Goal: Find specific page/section: Find specific page/section

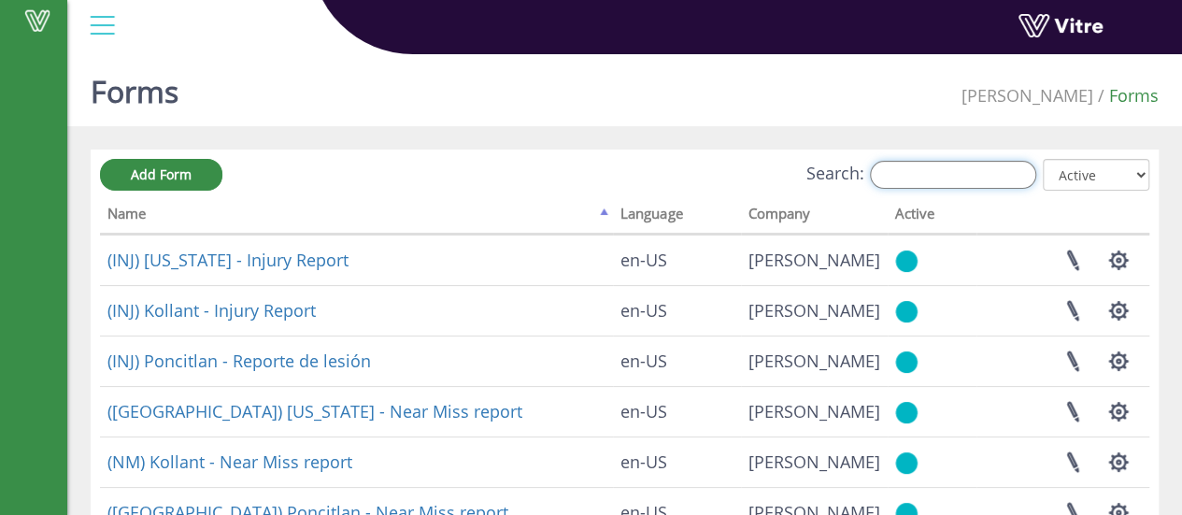
click at [970, 173] on input "Search:" at bounding box center [953, 175] width 166 height 28
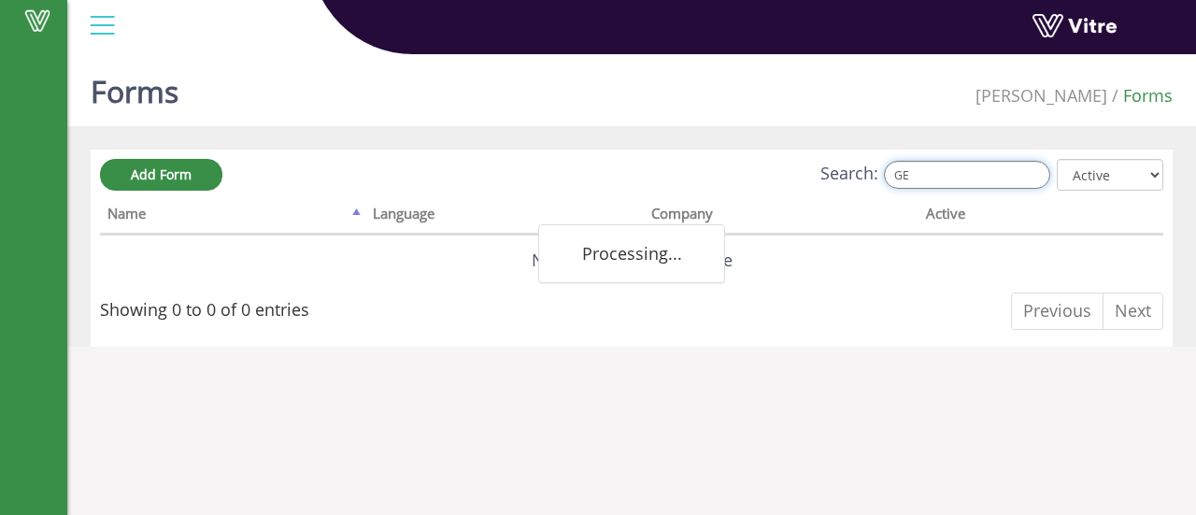
type input "G"
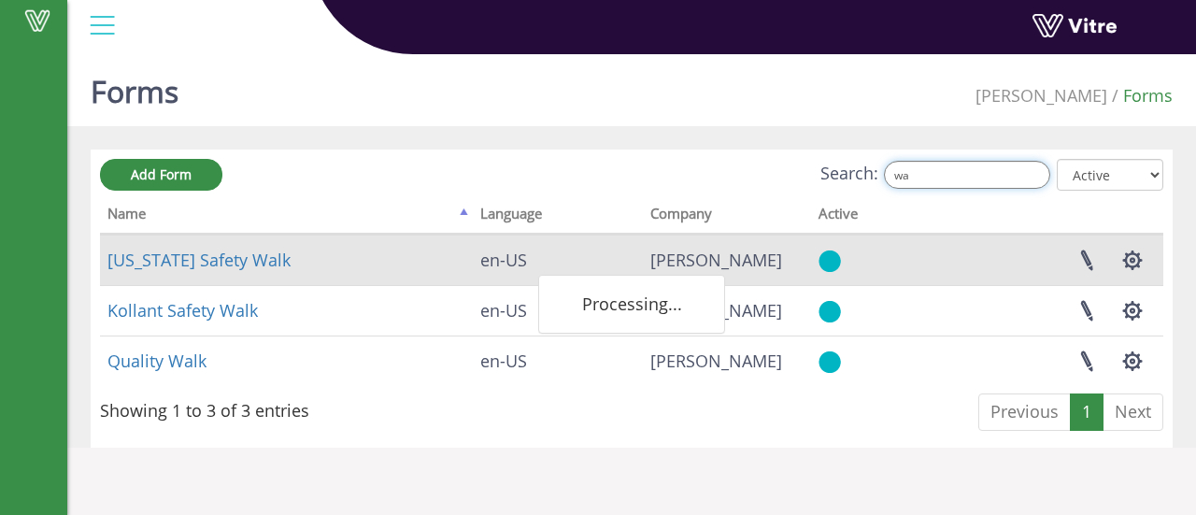
type input "w"
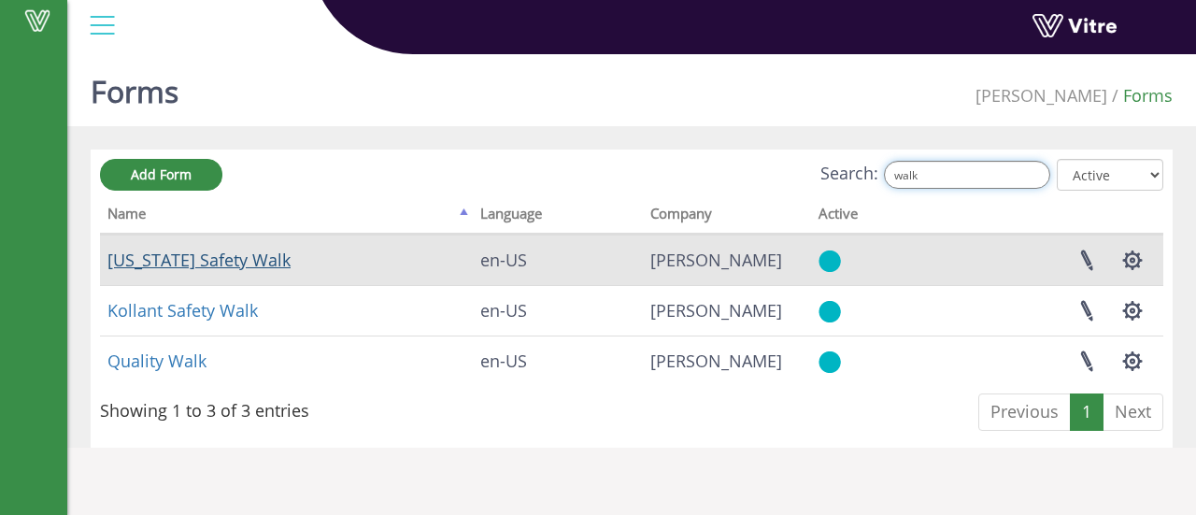
type input "walk"
click at [235, 257] on link "Georgia Safety Walk" at bounding box center [198, 260] width 183 height 22
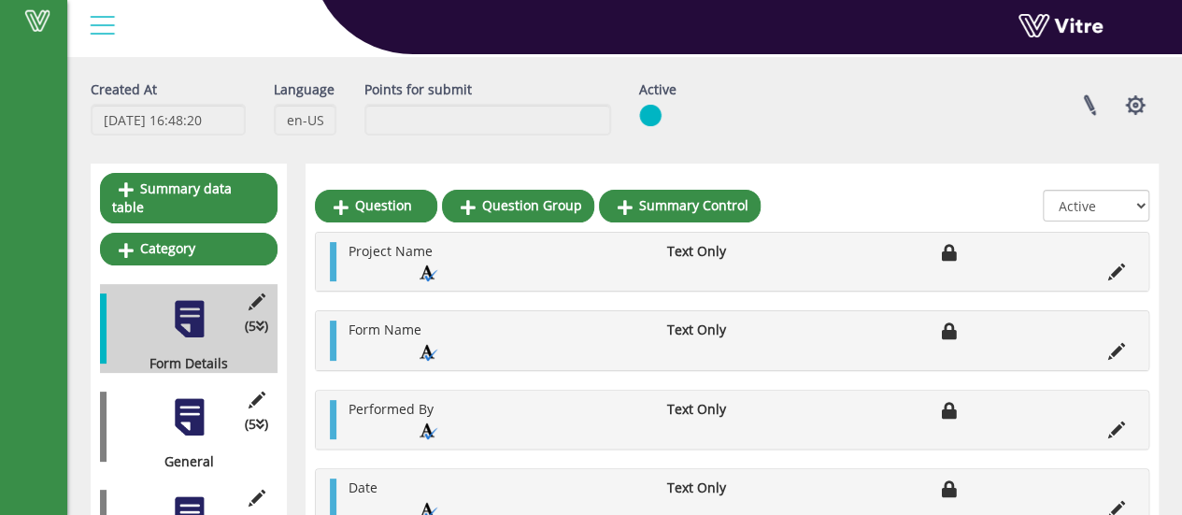
scroll to position [187, 0]
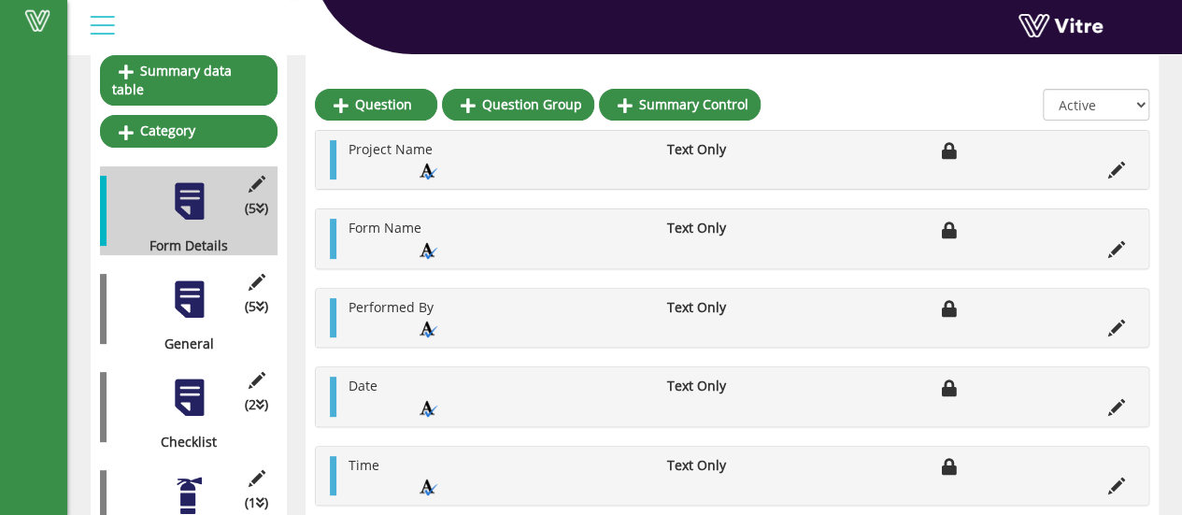
click at [211, 289] on div "(5 ) General" at bounding box center [189, 308] width 178 height 89
click at [193, 288] on div at bounding box center [189, 299] width 42 height 42
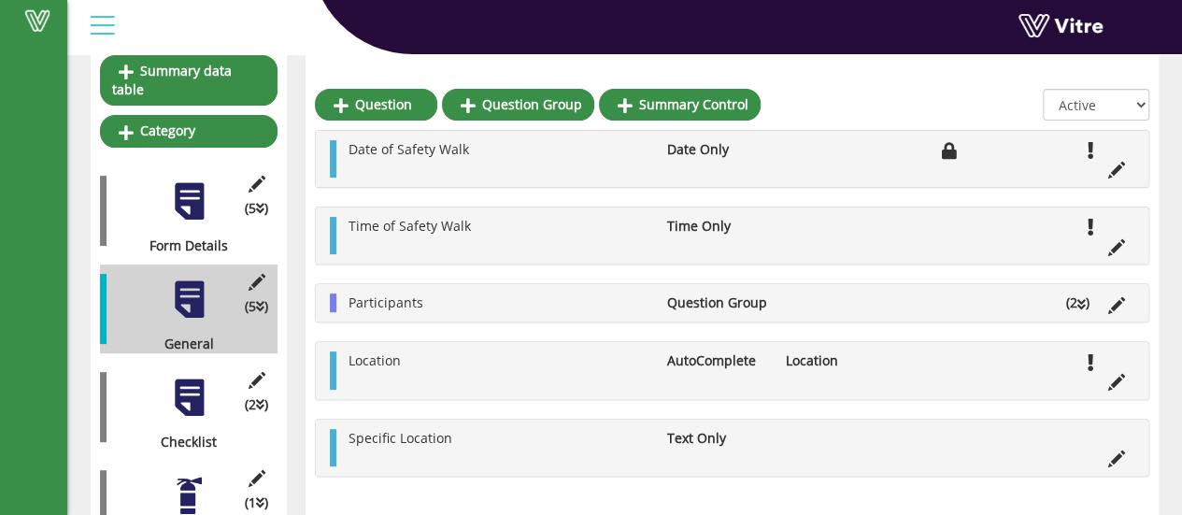
click at [1084, 304] on icon at bounding box center [1081, 304] width 8 height 13
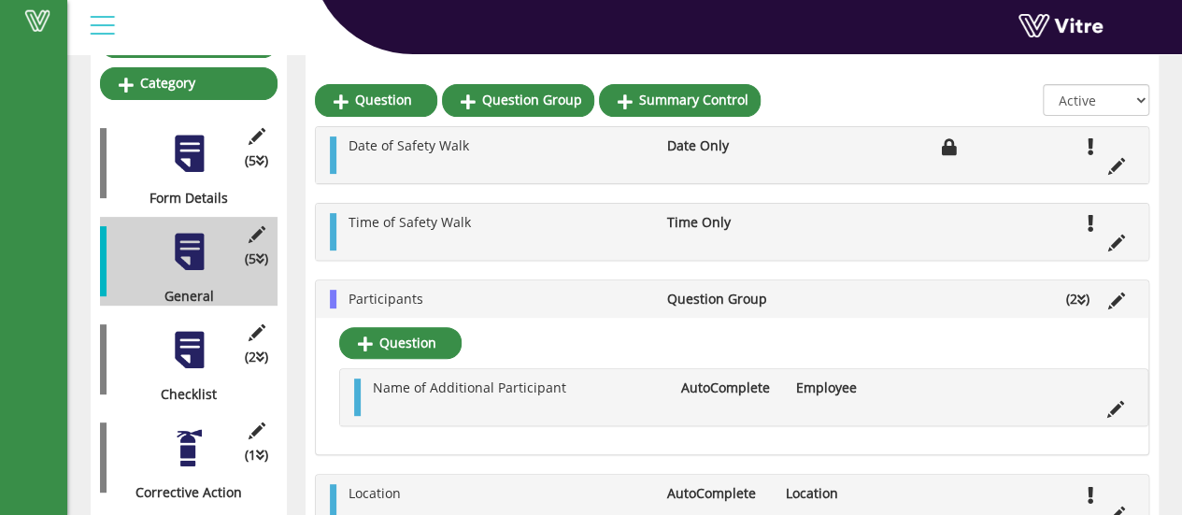
scroll to position [230, 0]
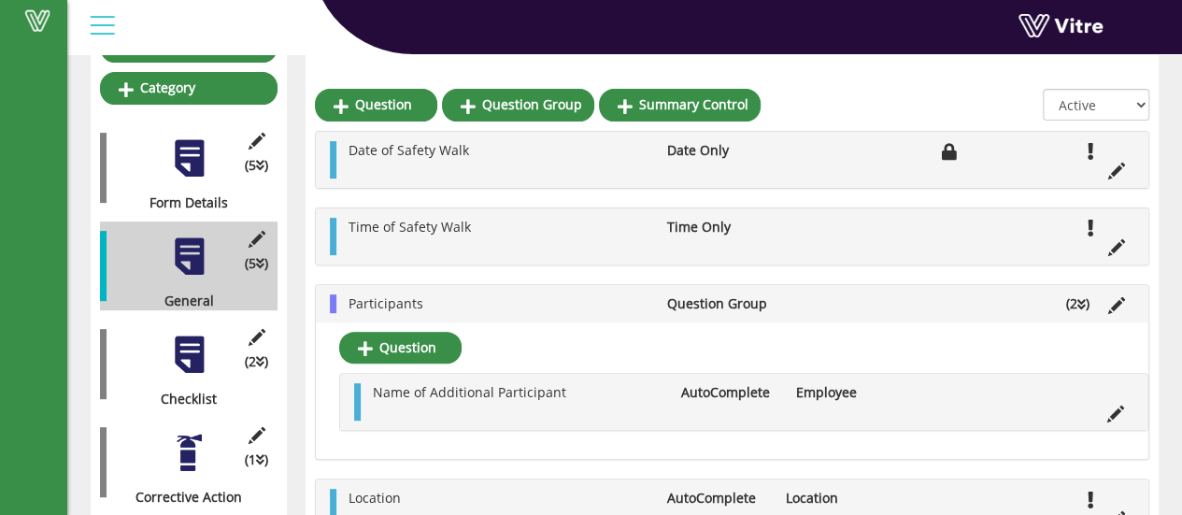
click at [196, 334] on div at bounding box center [189, 355] width 42 height 42
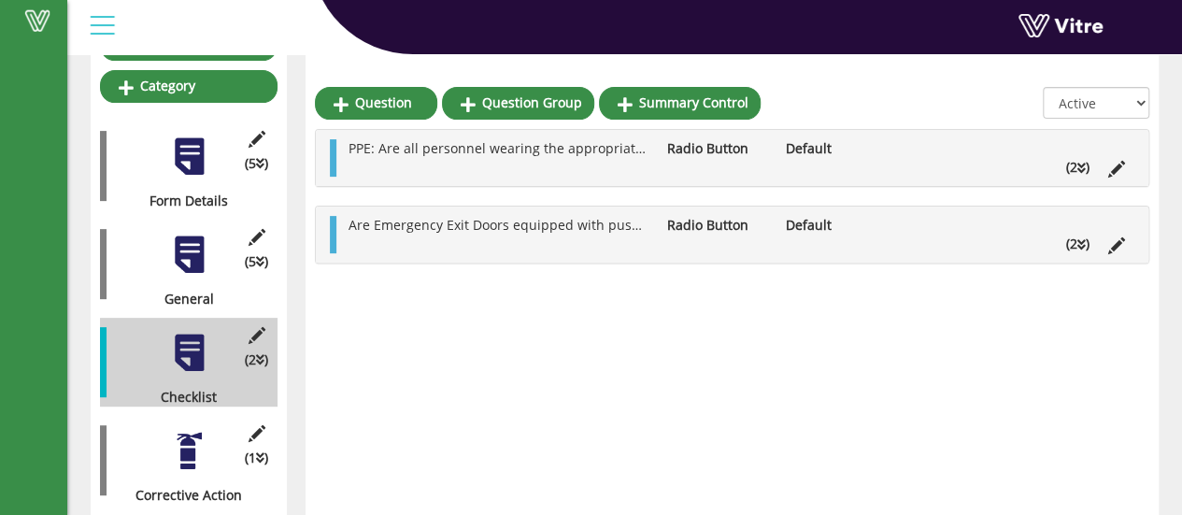
scroll to position [243, 0]
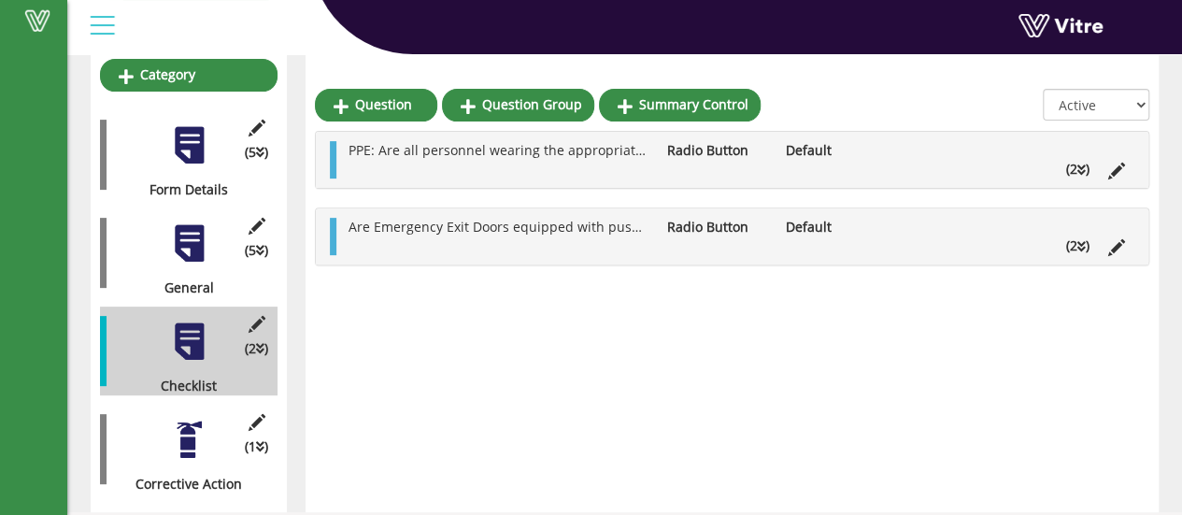
click at [196, 420] on div at bounding box center [189, 440] width 42 height 42
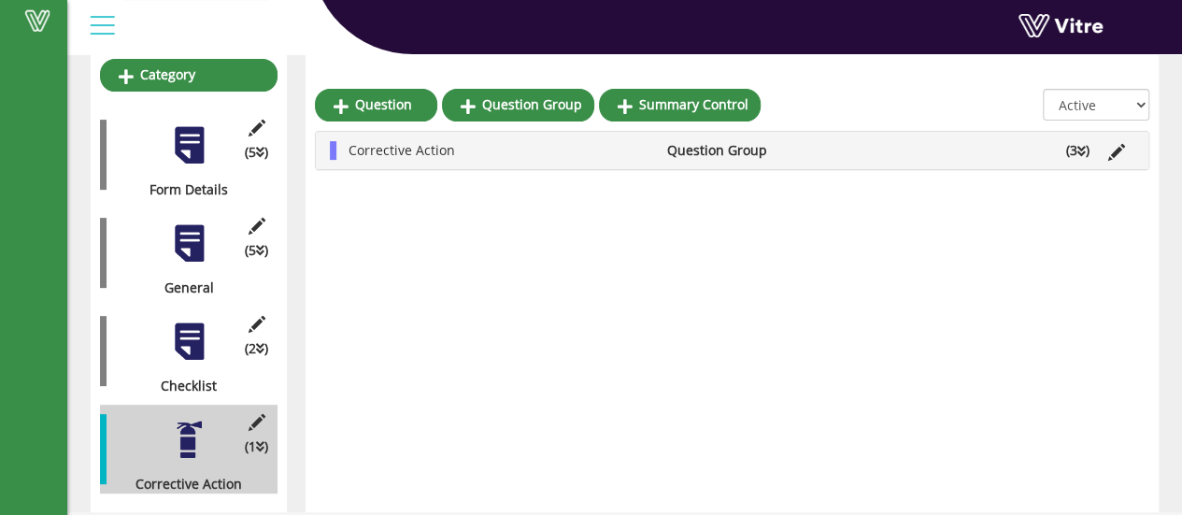
click at [1131, 268] on div "Question Question Group Summary Control All Active Not Active Corrective Action…" at bounding box center [732, 251] width 853 height 522
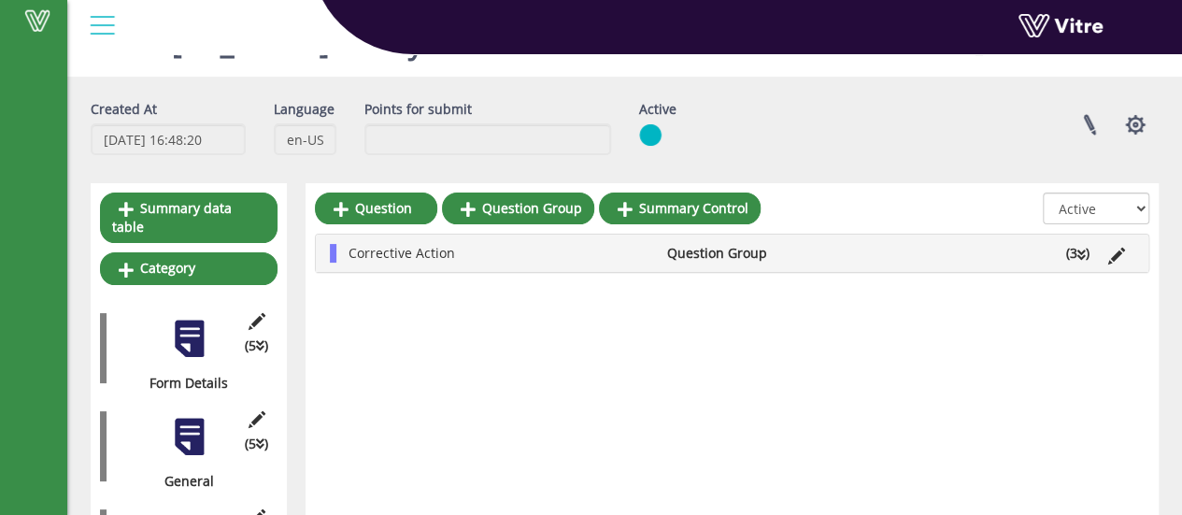
scroll to position [0, 0]
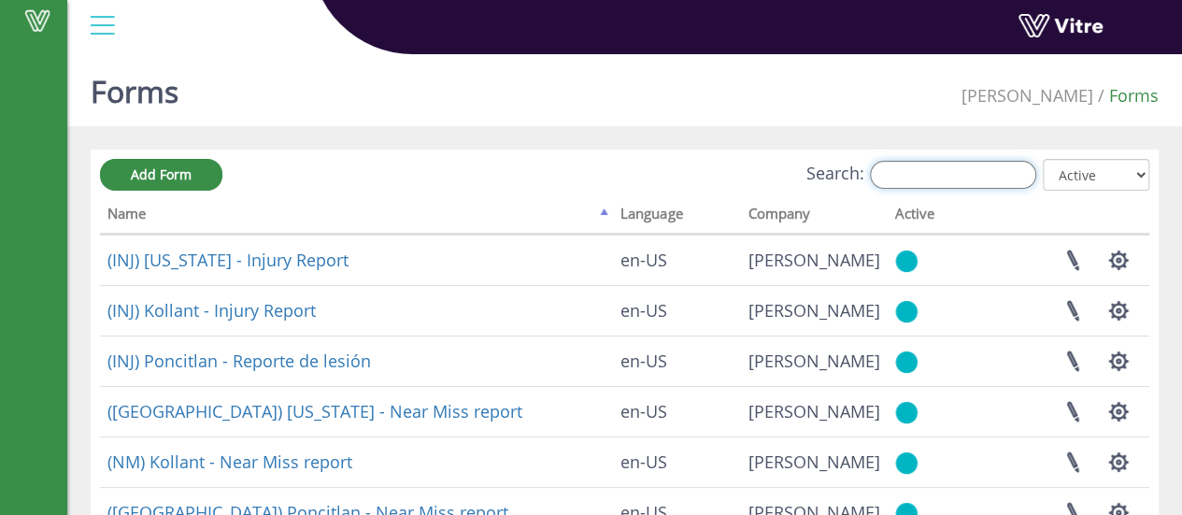
click at [913, 180] on input "Search:" at bounding box center [953, 175] width 166 height 28
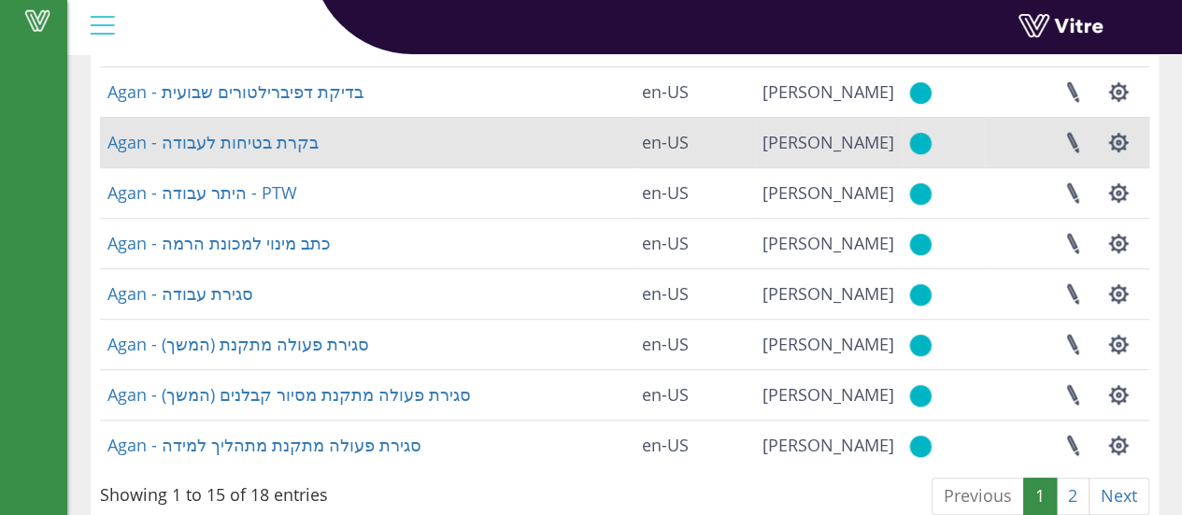
scroll to position [561, 0]
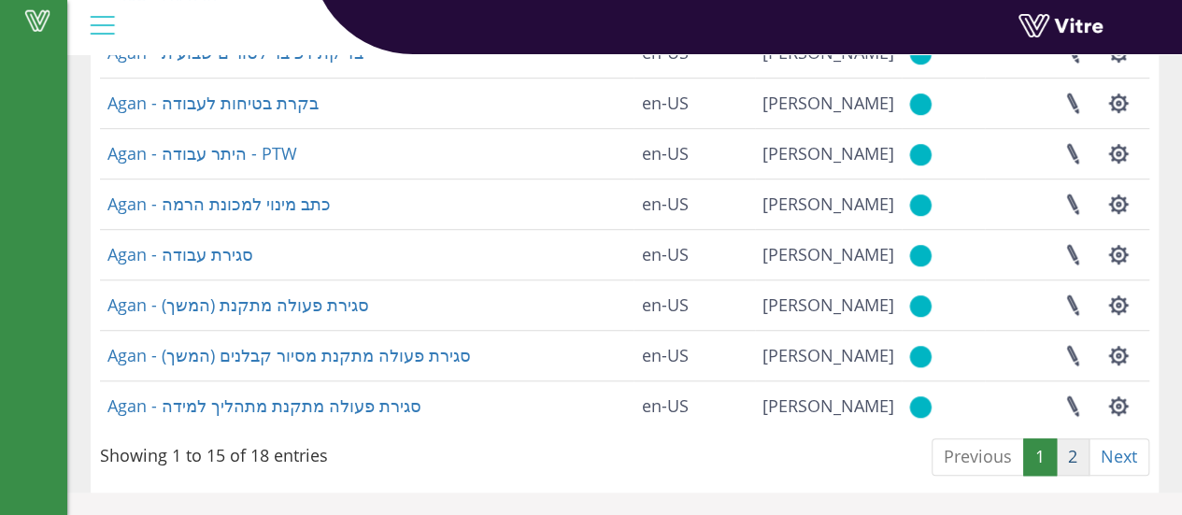
type input "agan"
click at [1070, 452] on link "2" at bounding box center [1073, 456] width 34 height 37
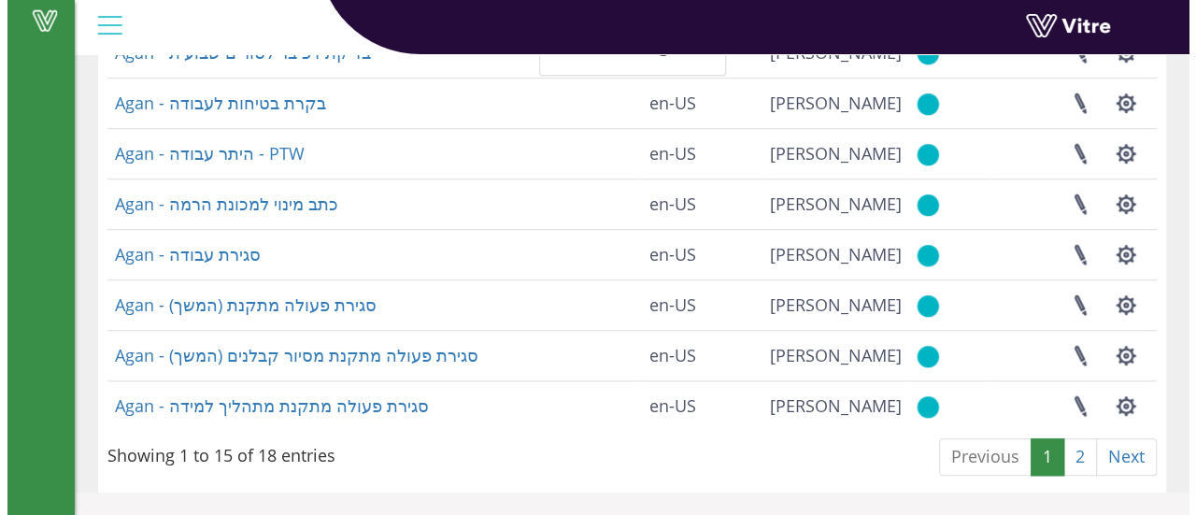
scroll to position [0, 0]
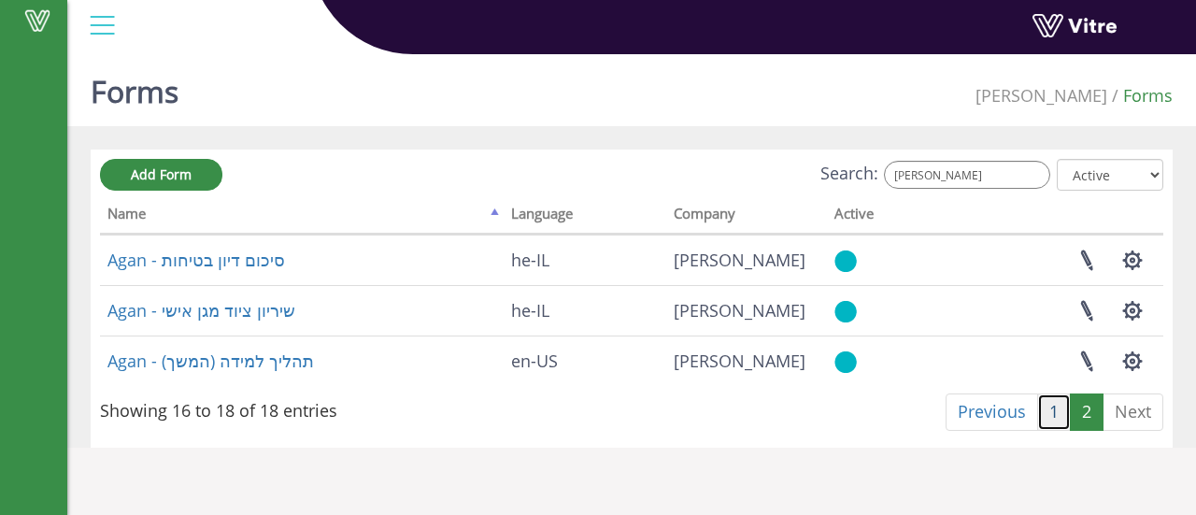
click at [1049, 415] on link "1" at bounding box center [1054, 411] width 34 height 37
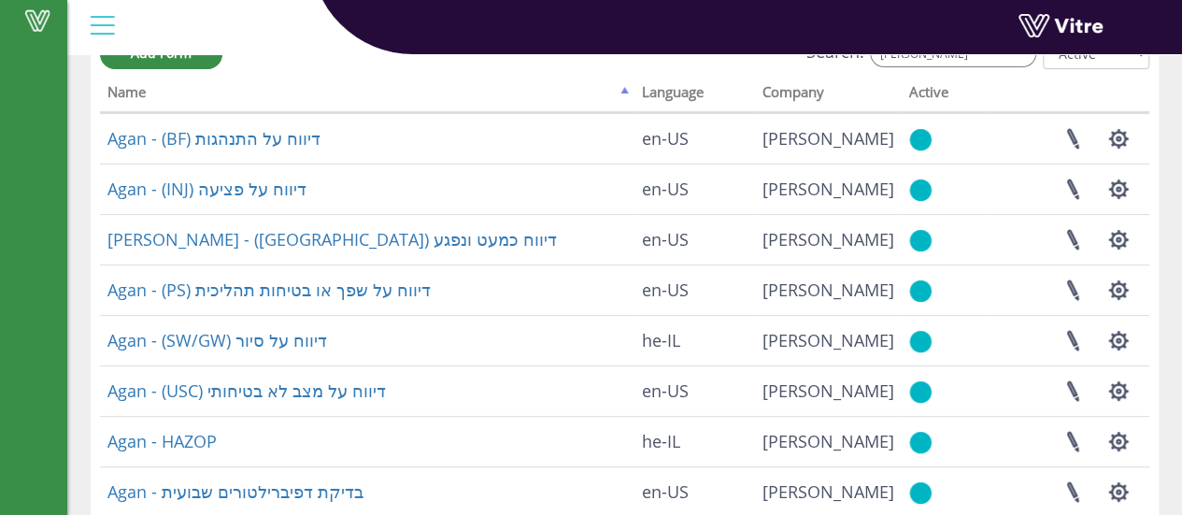
scroll to position [93, 0]
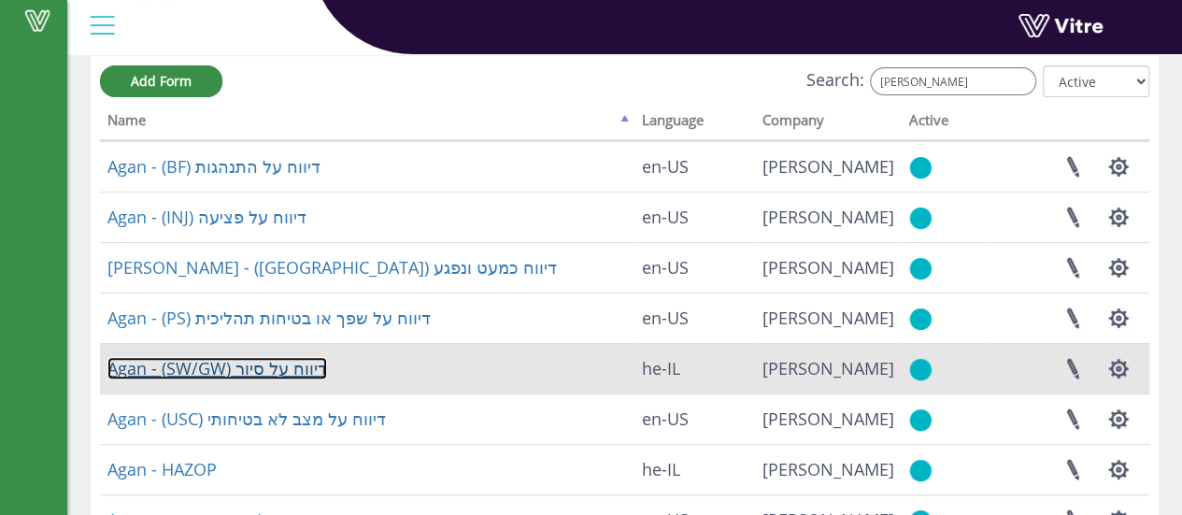
click at [249, 365] on link "Agan - (SW/GW) דיווח על סיור" at bounding box center [217, 368] width 220 height 22
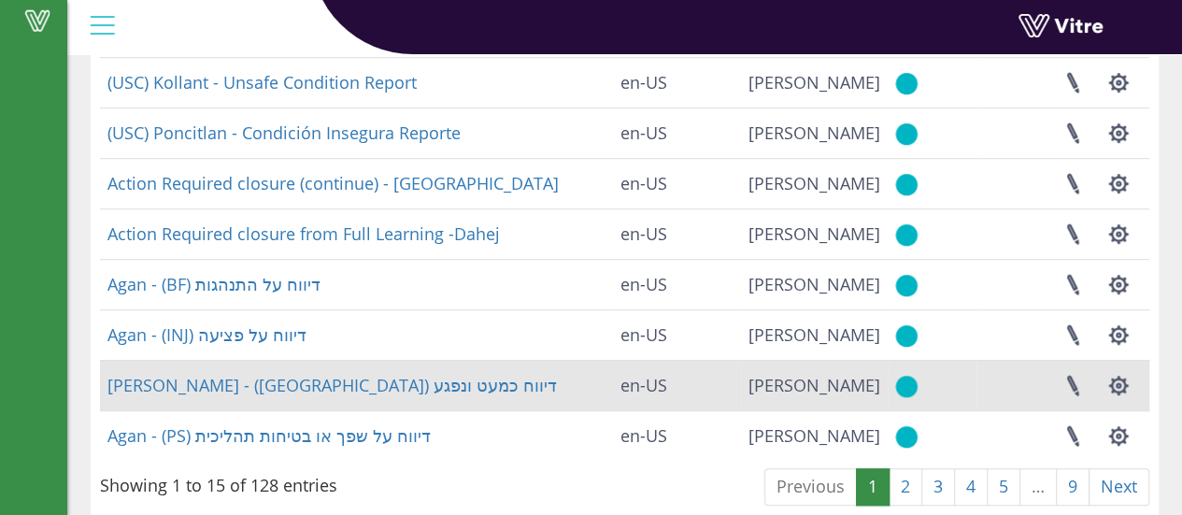
scroll to position [561, 0]
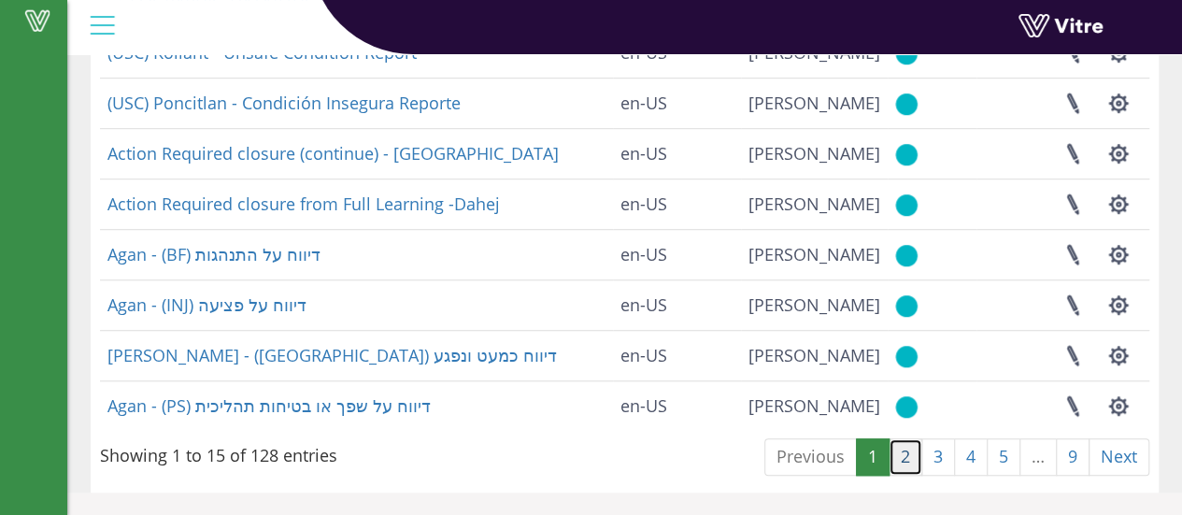
click at [906, 463] on link "2" at bounding box center [906, 456] width 34 height 37
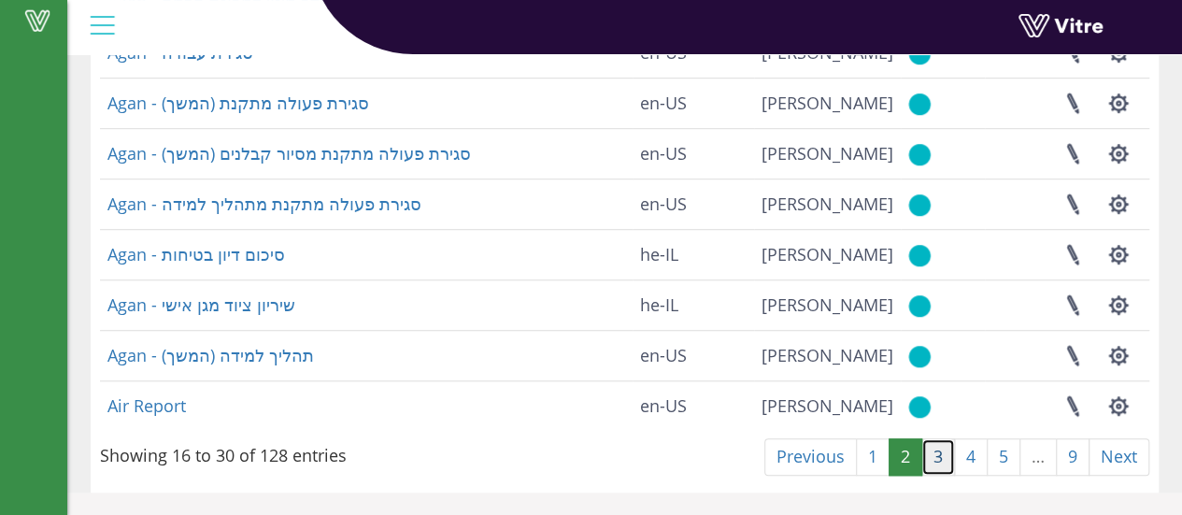
click at [944, 455] on link "3" at bounding box center [938, 456] width 34 height 37
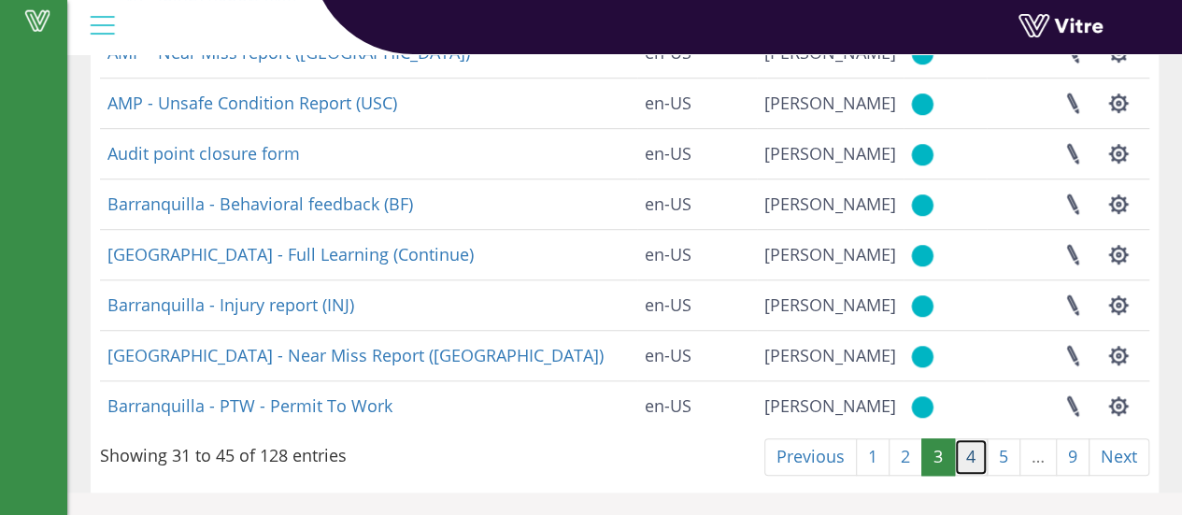
click at [971, 457] on link "4" at bounding box center [971, 456] width 34 height 37
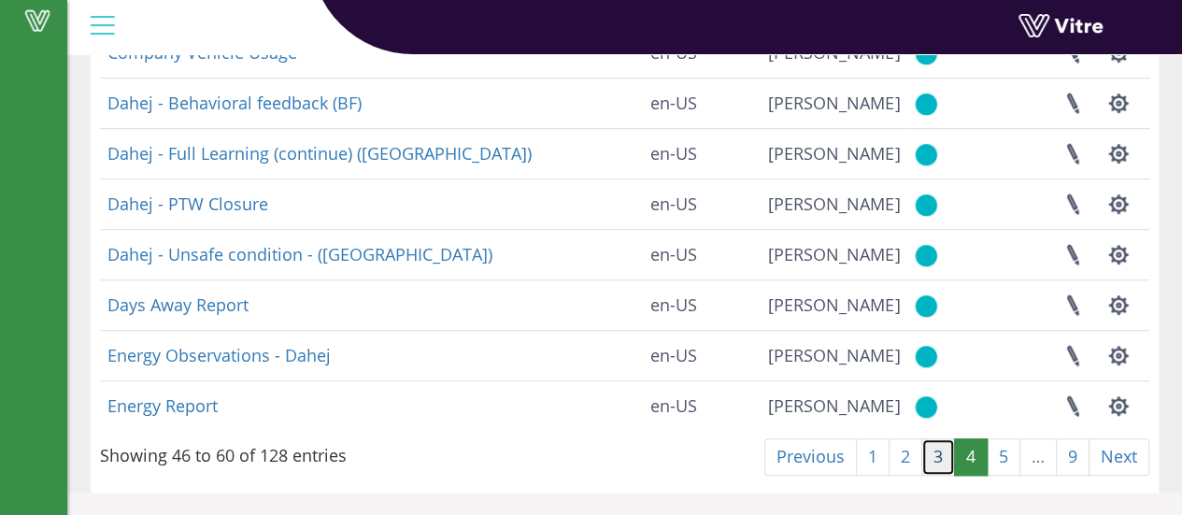
click at [942, 457] on link "3" at bounding box center [938, 456] width 34 height 37
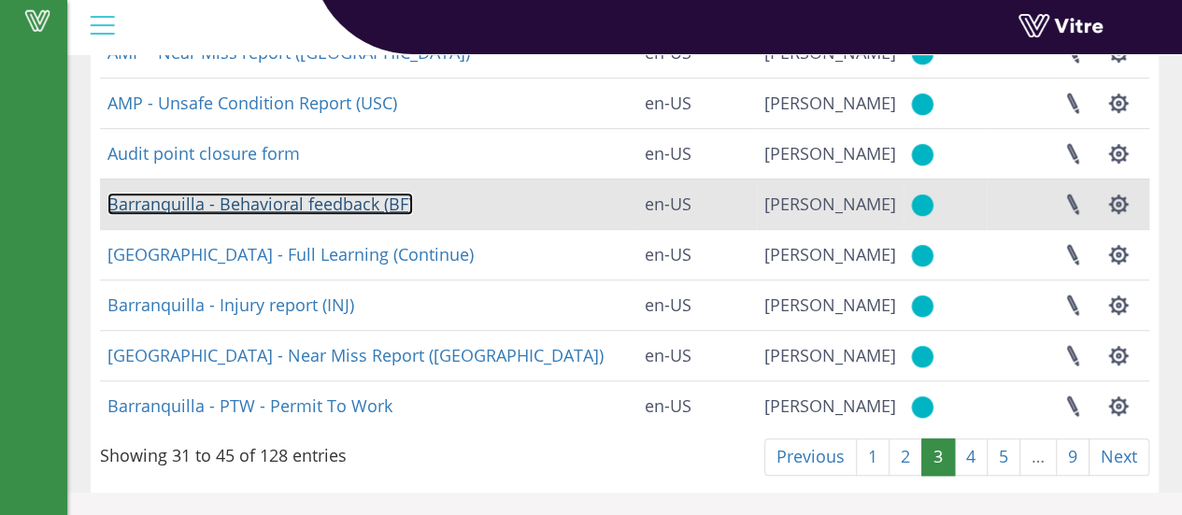
click at [346, 203] on link "Barranquilla - Behavioral feedback (BF)" at bounding box center [260, 204] width 306 height 22
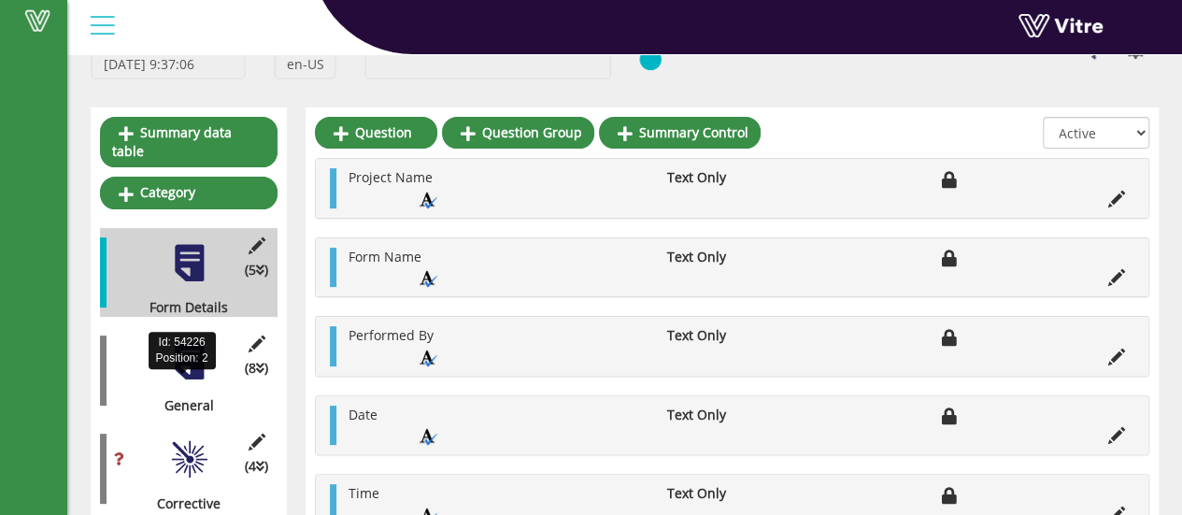
scroll to position [187, 0]
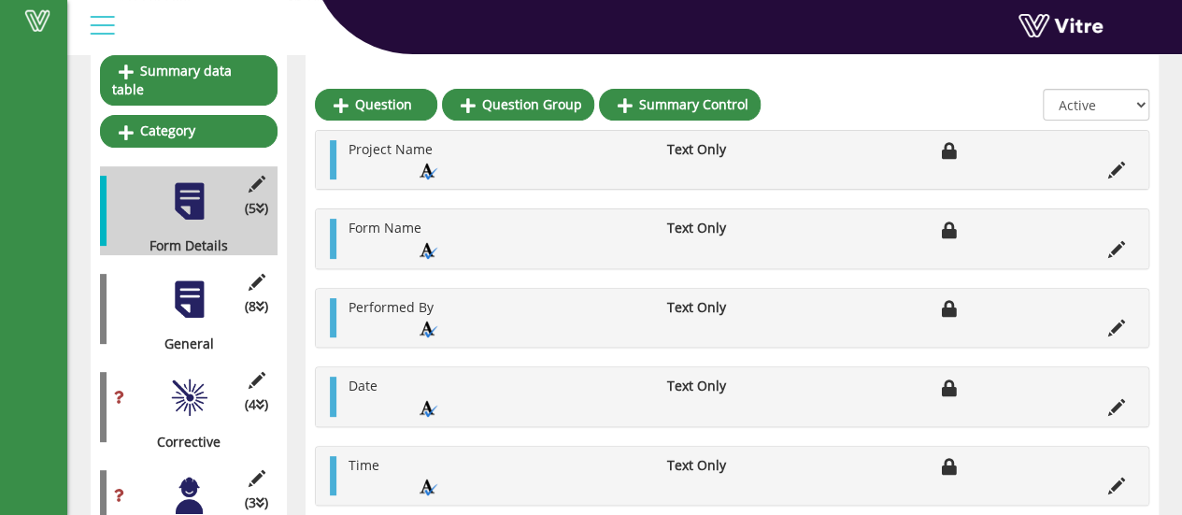
click at [176, 279] on div at bounding box center [189, 299] width 42 height 42
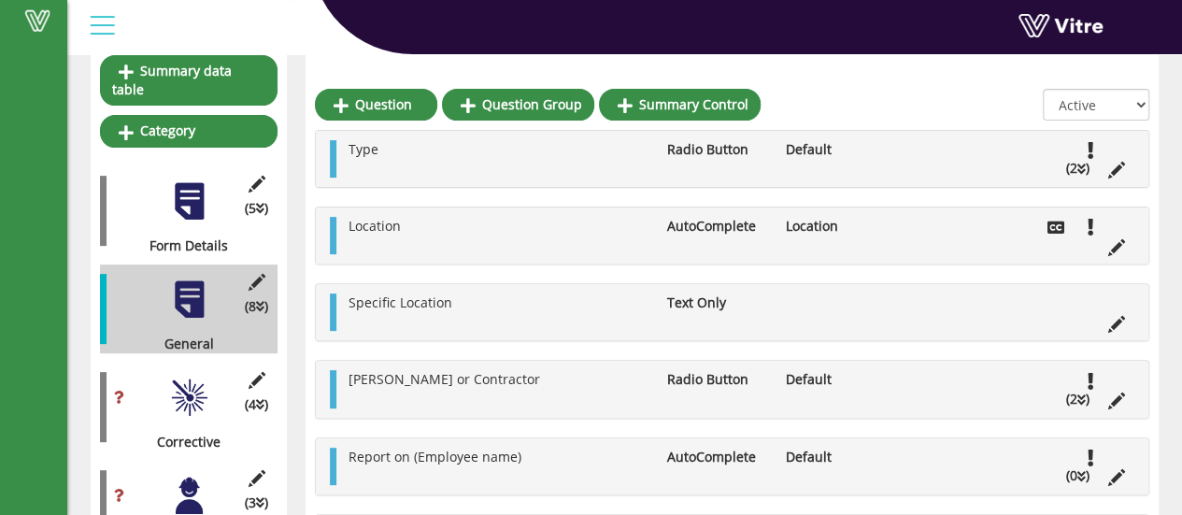
click at [1088, 170] on li "(2 )" at bounding box center [1078, 168] width 42 height 19
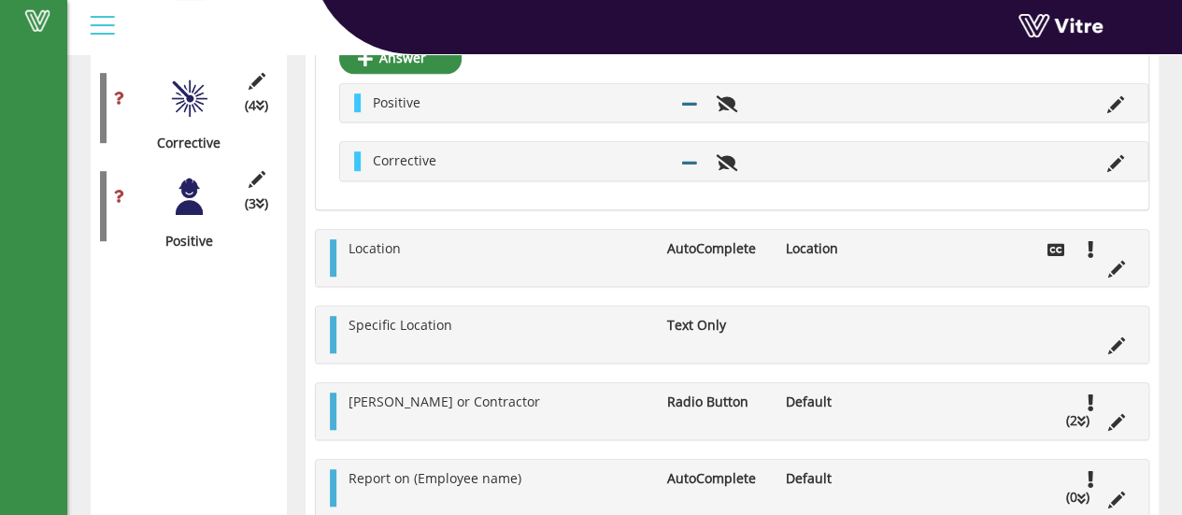
scroll to position [331, 0]
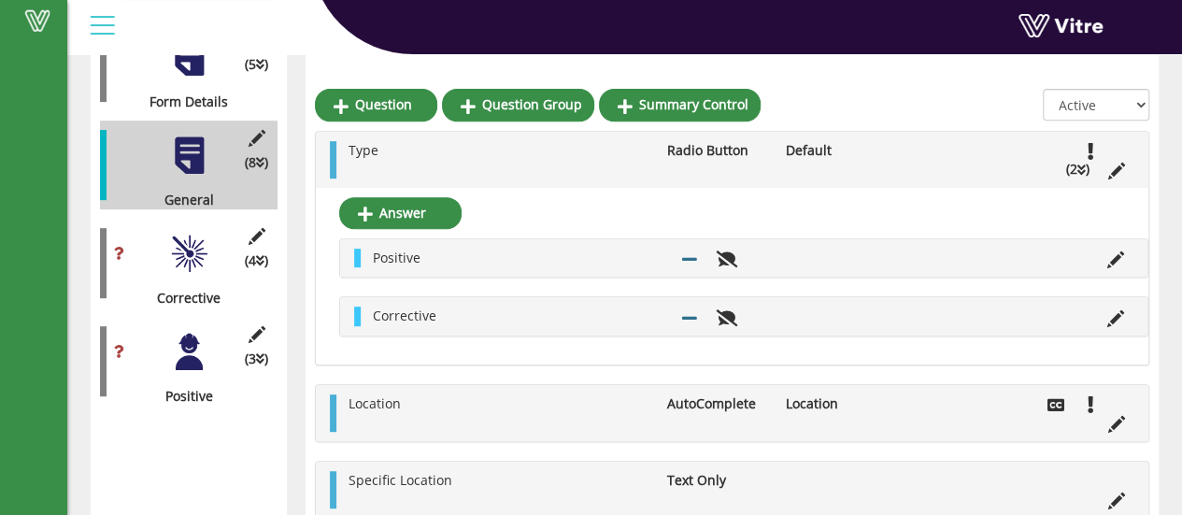
click at [189, 343] on div at bounding box center [189, 352] width 42 height 42
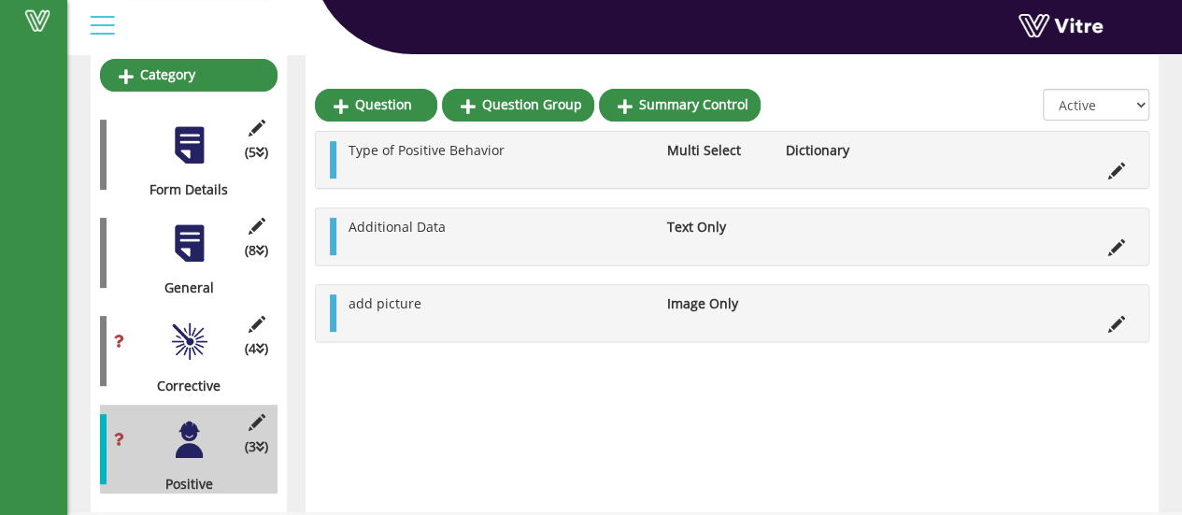
click at [181, 327] on div at bounding box center [189, 342] width 42 height 42
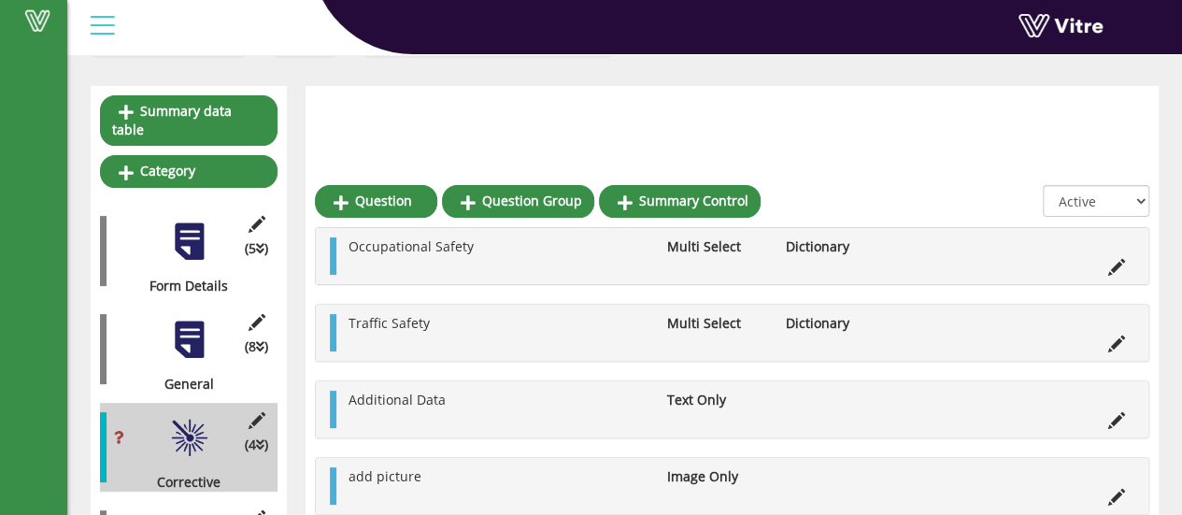
scroll to position [0, 0]
